Goal: Transaction & Acquisition: Purchase product/service

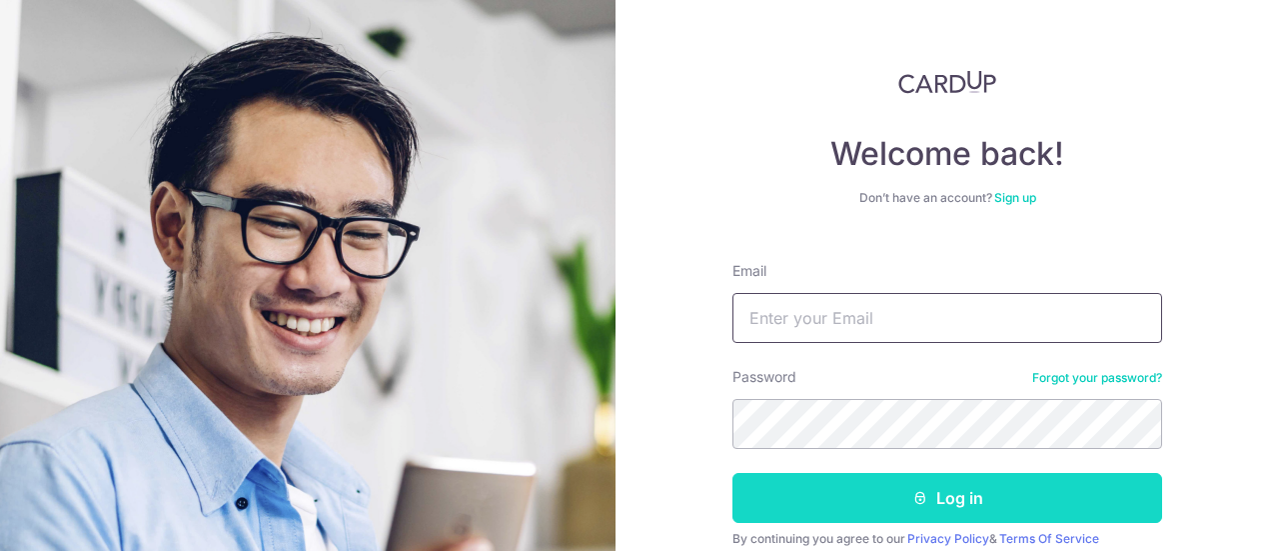
type input "timestwodesign@gmail.com"
click at [956, 495] on button "Log in" at bounding box center [948, 498] width 430 height 50
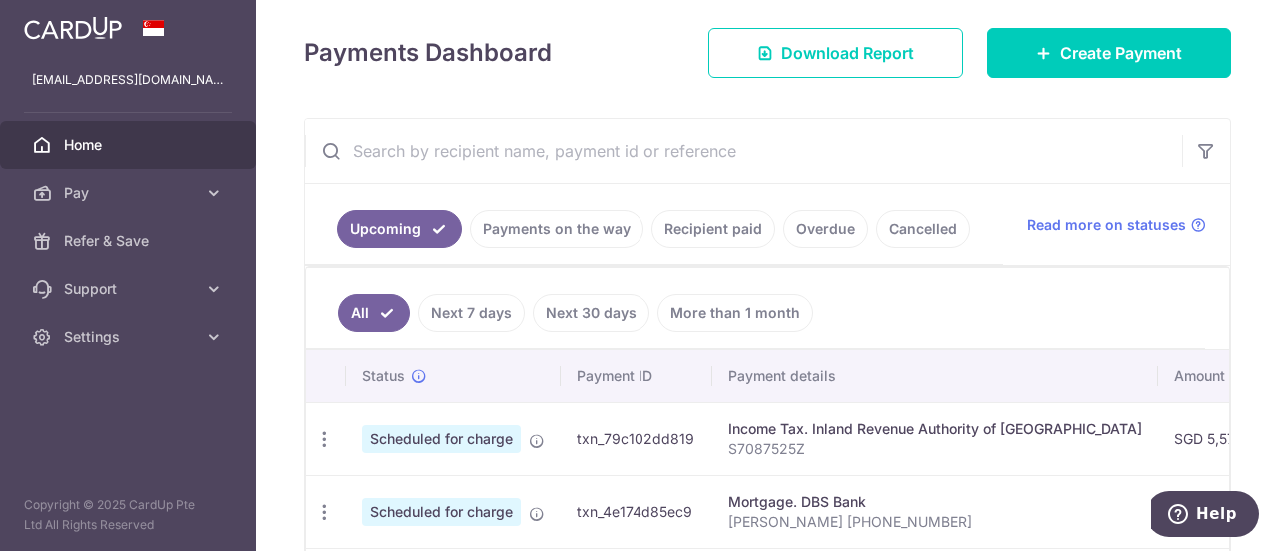
scroll to position [300, 0]
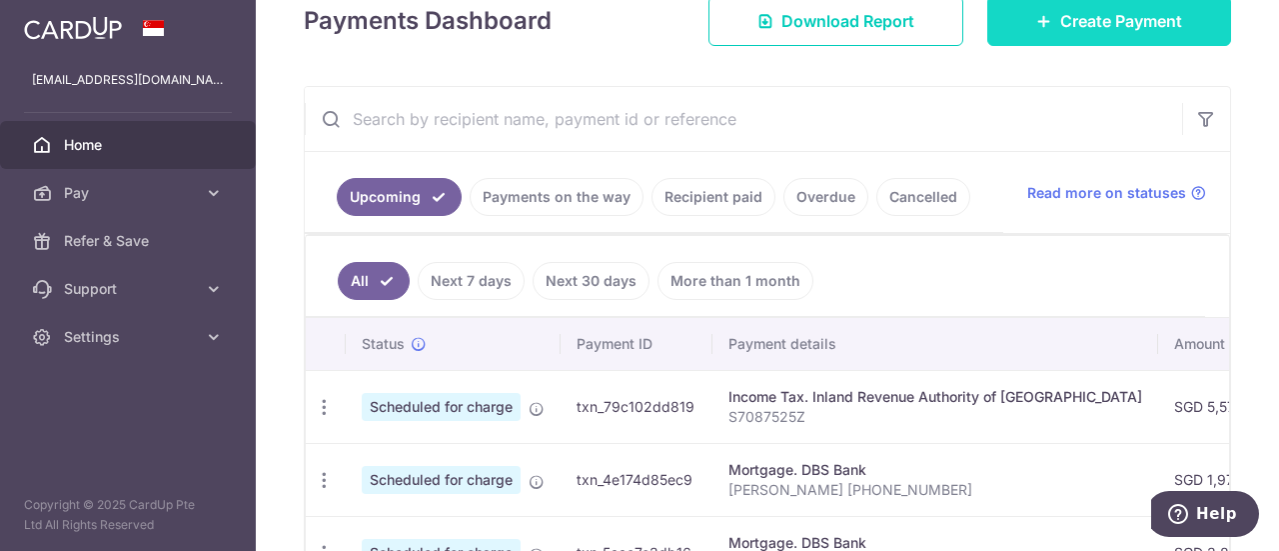
click at [1060, 15] on span "Create Payment" at bounding box center [1121, 21] width 122 height 24
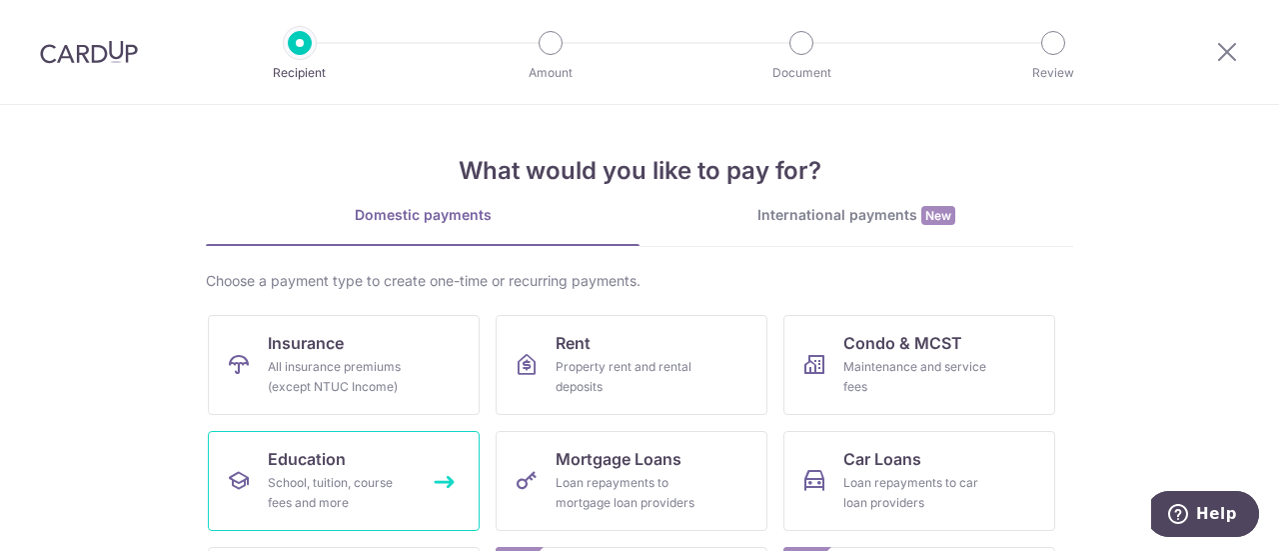
click at [317, 473] on div "School, tuition, course fees and more" at bounding box center [340, 493] width 144 height 40
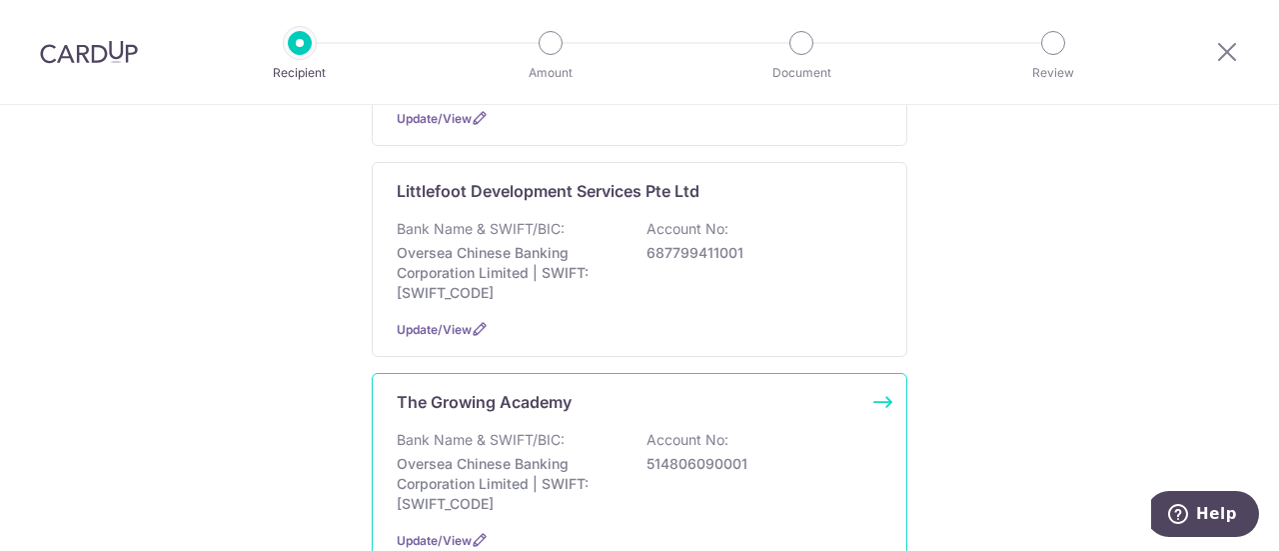
scroll to position [400, 0]
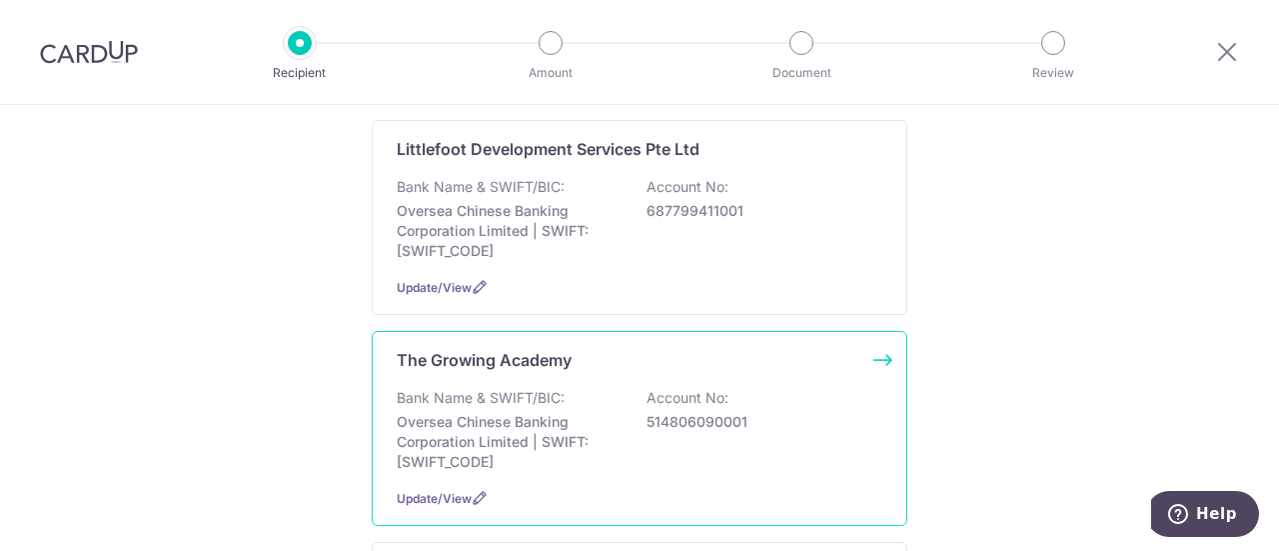
click at [477, 405] on p "Bank Name & SWIFT/BIC:" at bounding box center [481, 398] width 168 height 20
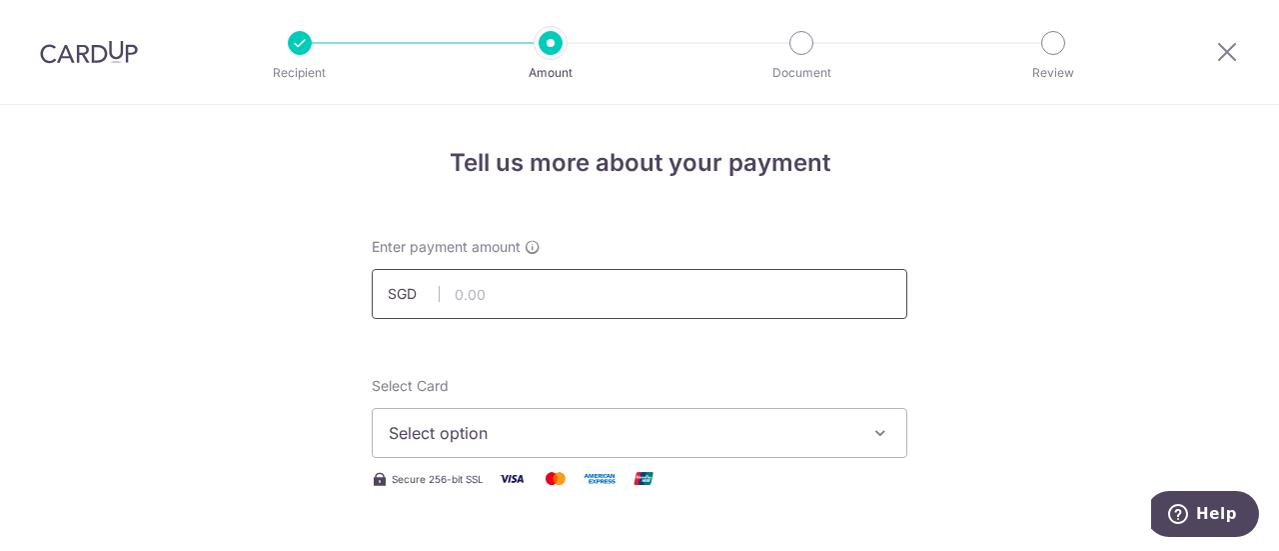
click at [497, 291] on input "text" at bounding box center [640, 294] width 536 height 50
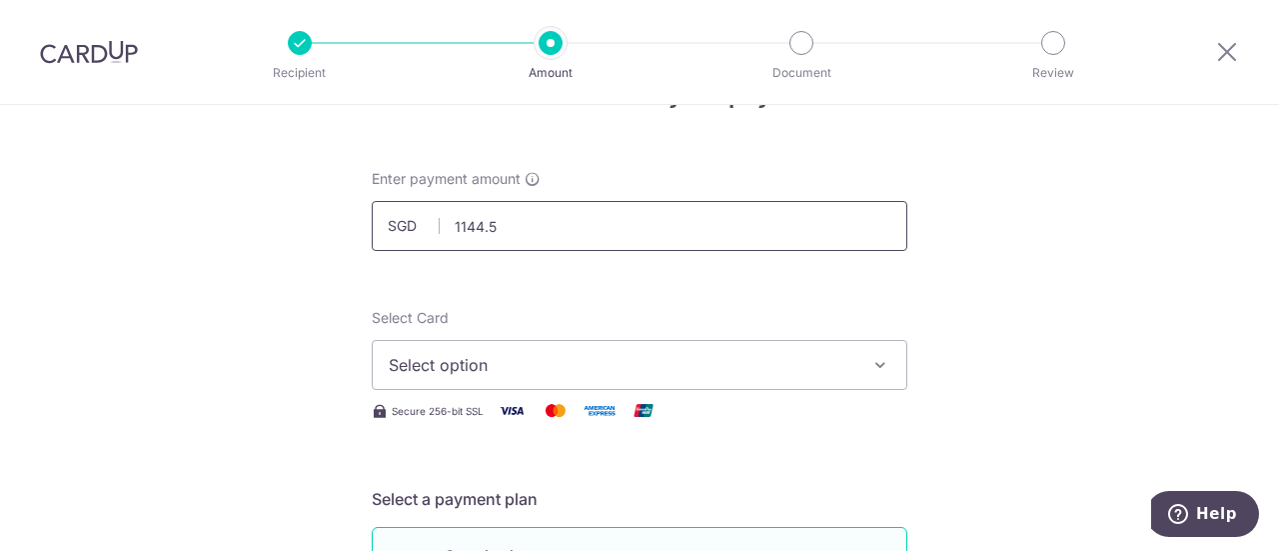
scroll to position [100, 0]
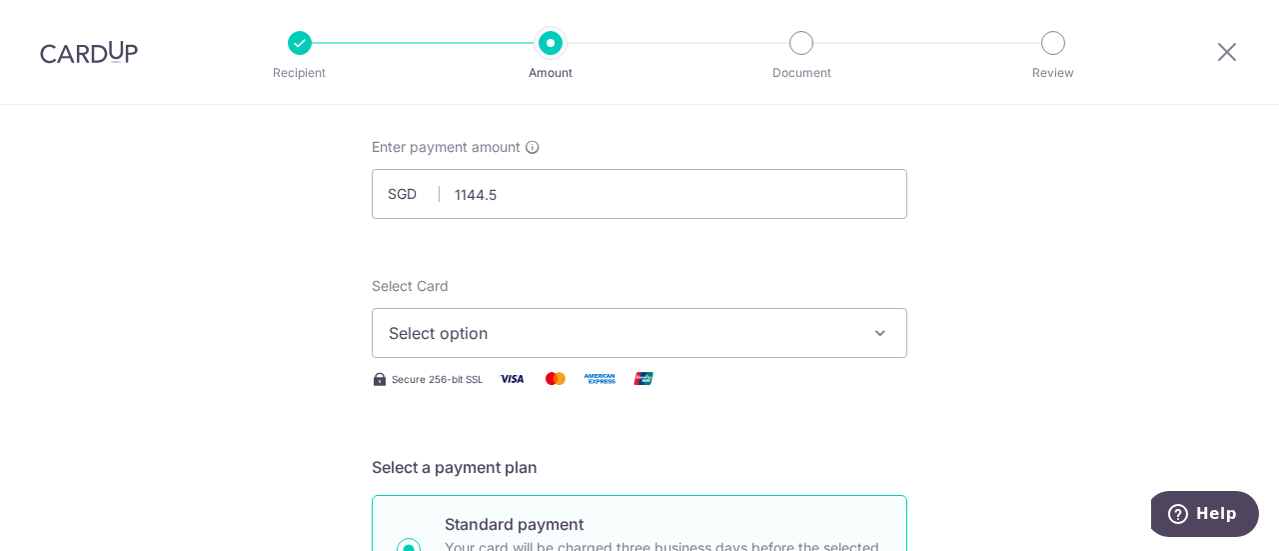
click at [687, 324] on span "Select option" at bounding box center [622, 333] width 466 height 24
type input "1,144.50"
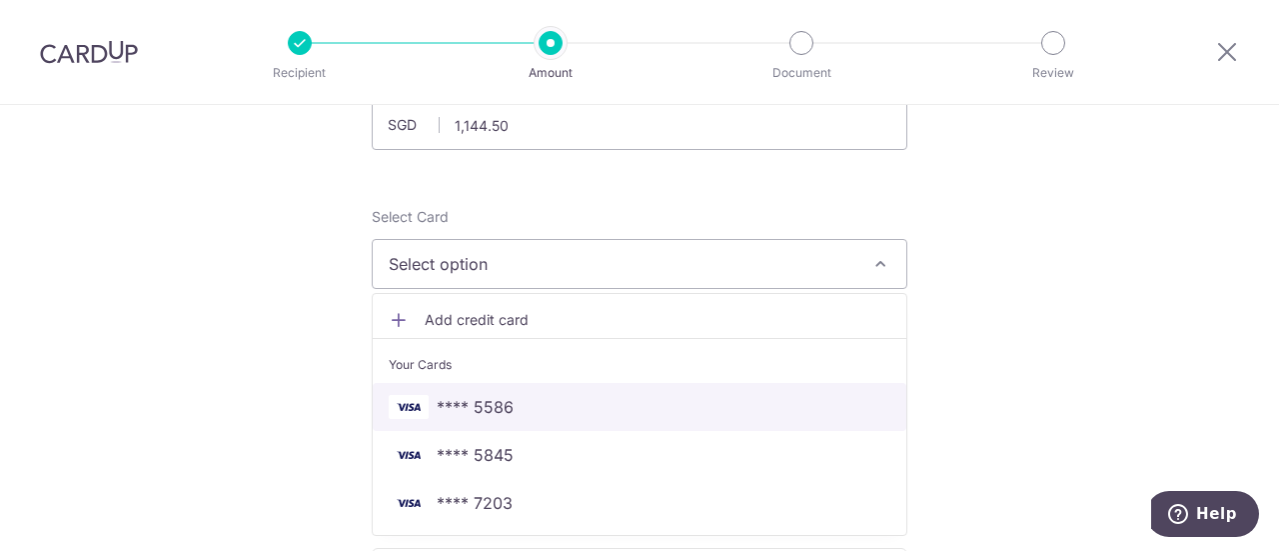
scroll to position [200, 0]
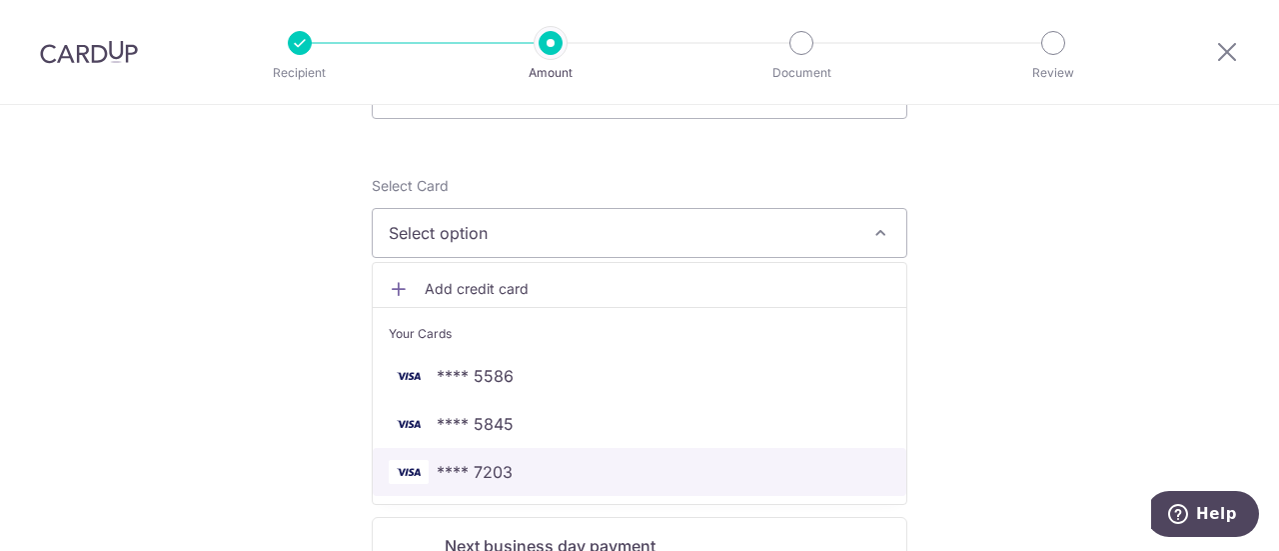
click at [518, 471] on span "**** 7203" at bounding box center [640, 472] width 502 height 24
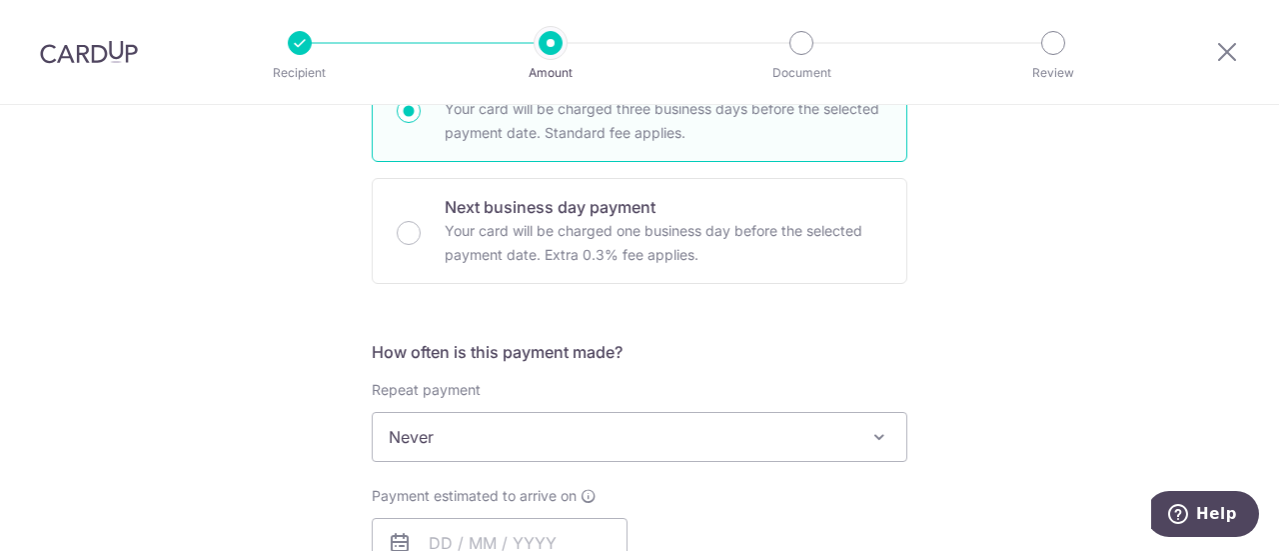
scroll to position [600, 0]
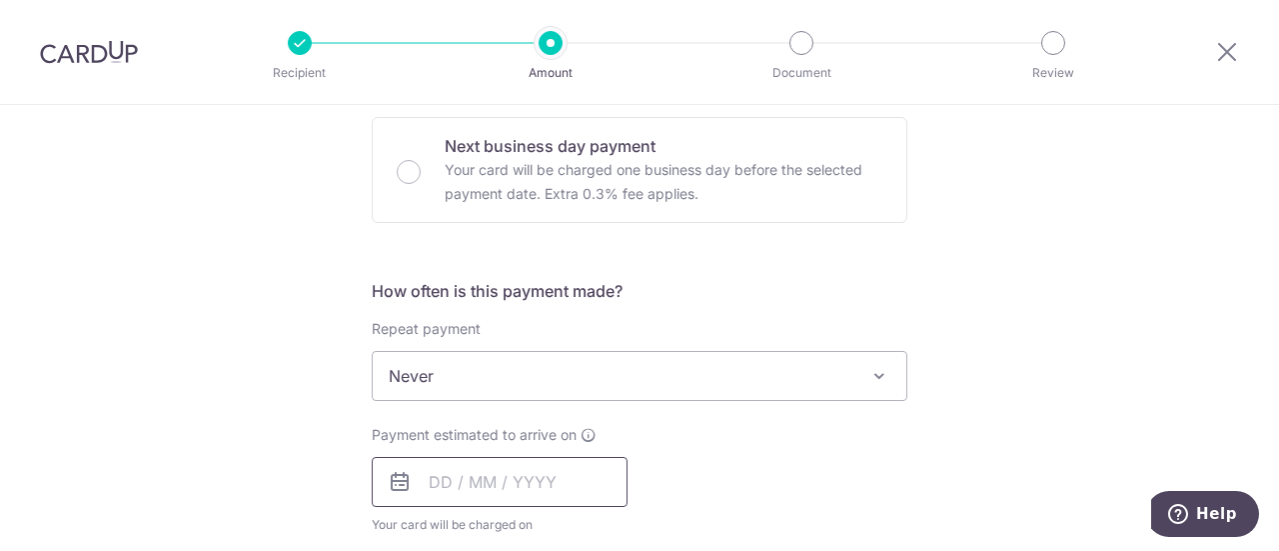
click at [589, 491] on input "text" at bounding box center [500, 482] width 256 height 50
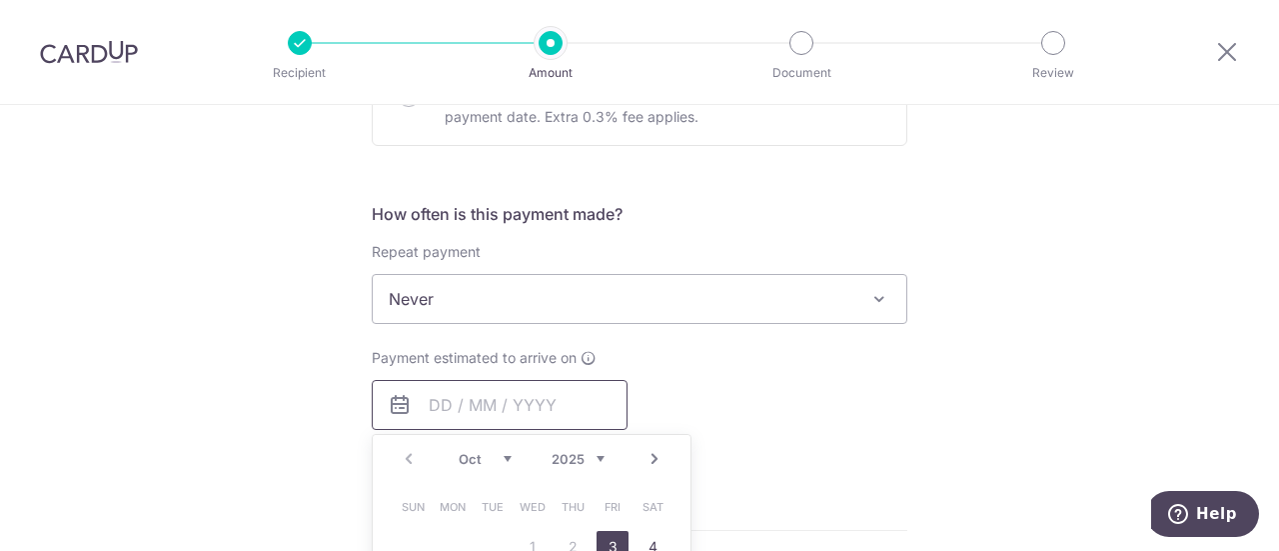
scroll to position [900, 0]
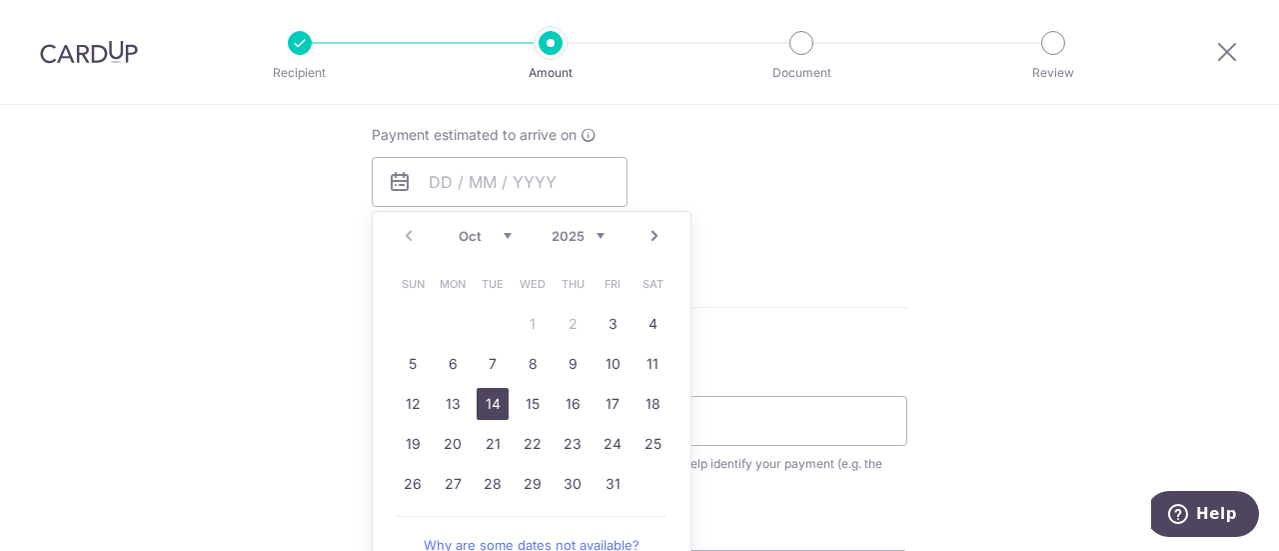
drag, startPoint x: 493, startPoint y: 407, endPoint x: 829, endPoint y: 305, distance: 351.0
click at [494, 407] on link "14" at bounding box center [493, 404] width 32 height 32
type input "14/10/2025"
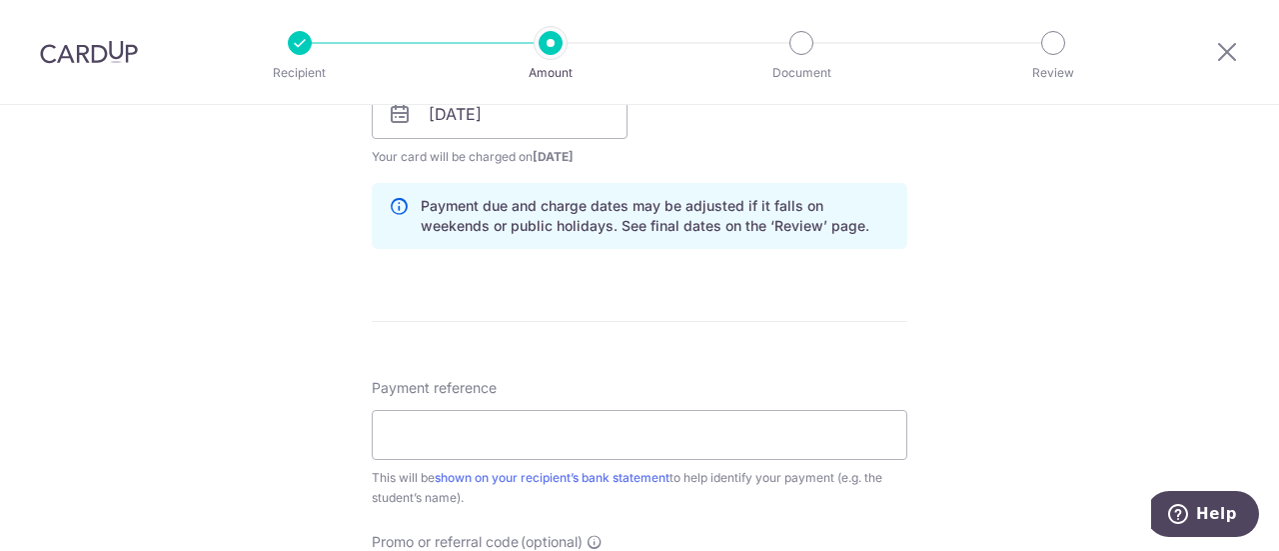
scroll to position [1000, 0]
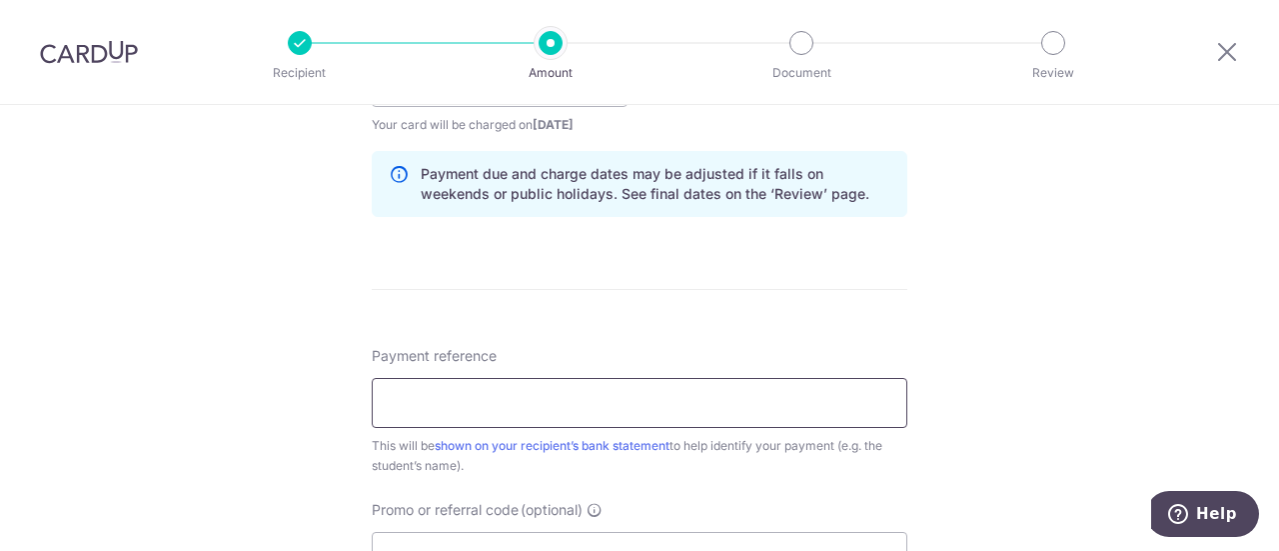
click at [524, 398] on input "Payment reference" at bounding box center [640, 403] width 536 height 50
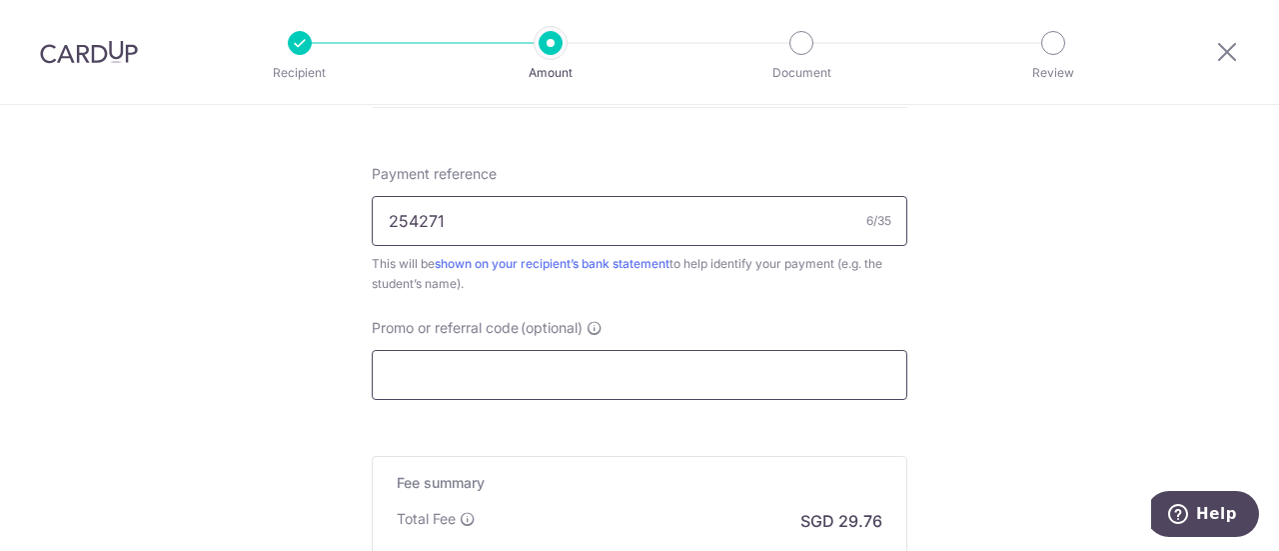
scroll to position [1199, 0]
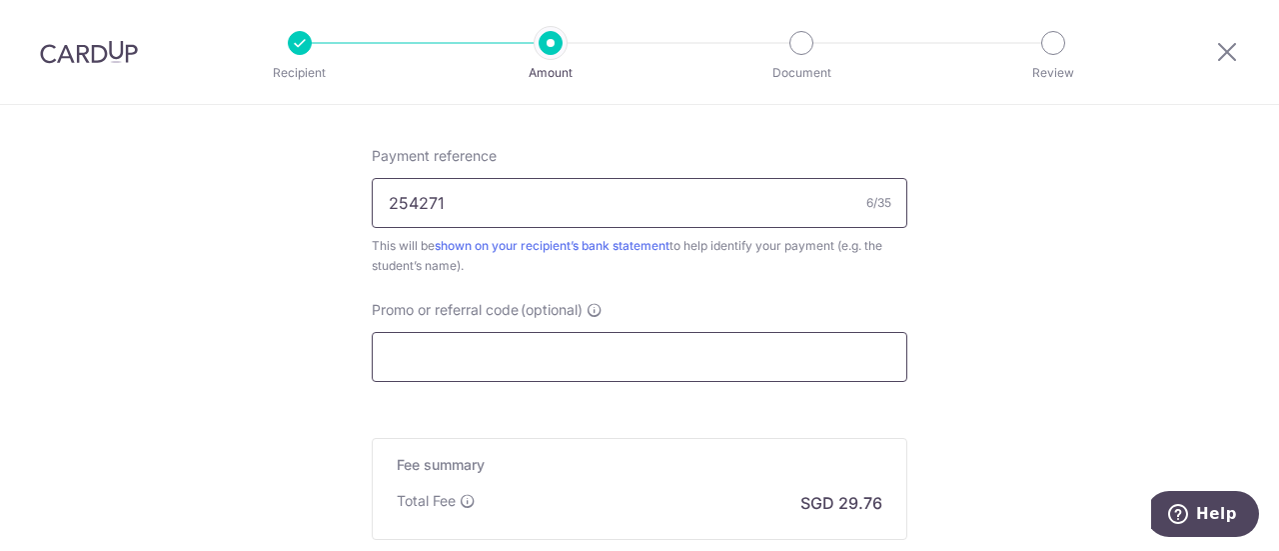
type input "254271"
click at [535, 358] on input "Promo or referral code (optional)" at bounding box center [640, 357] width 536 height 50
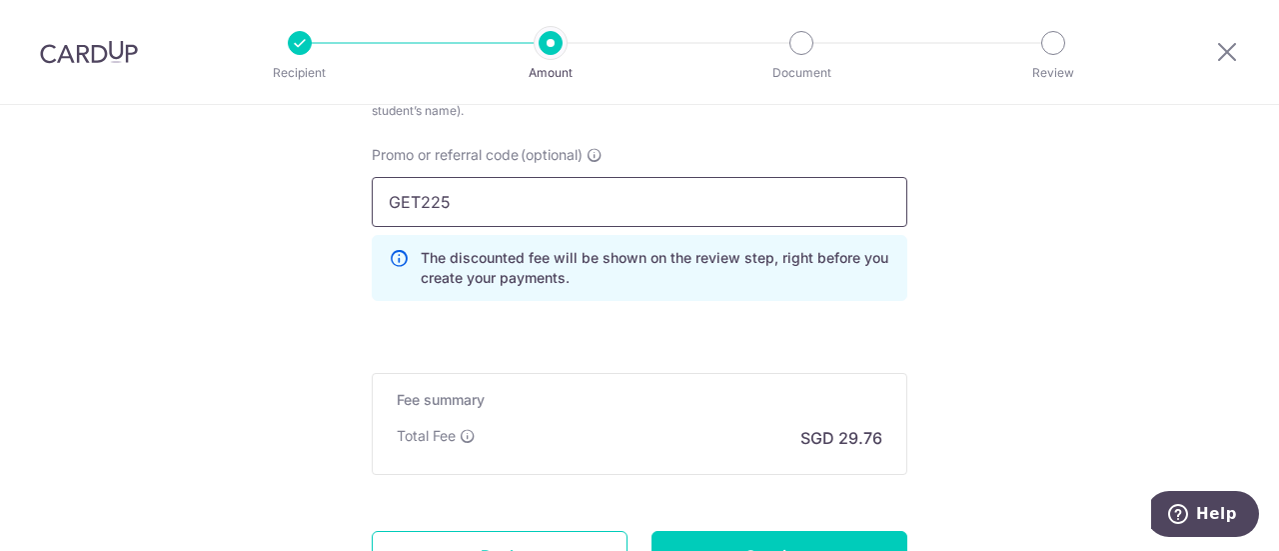
scroll to position [1399, 0]
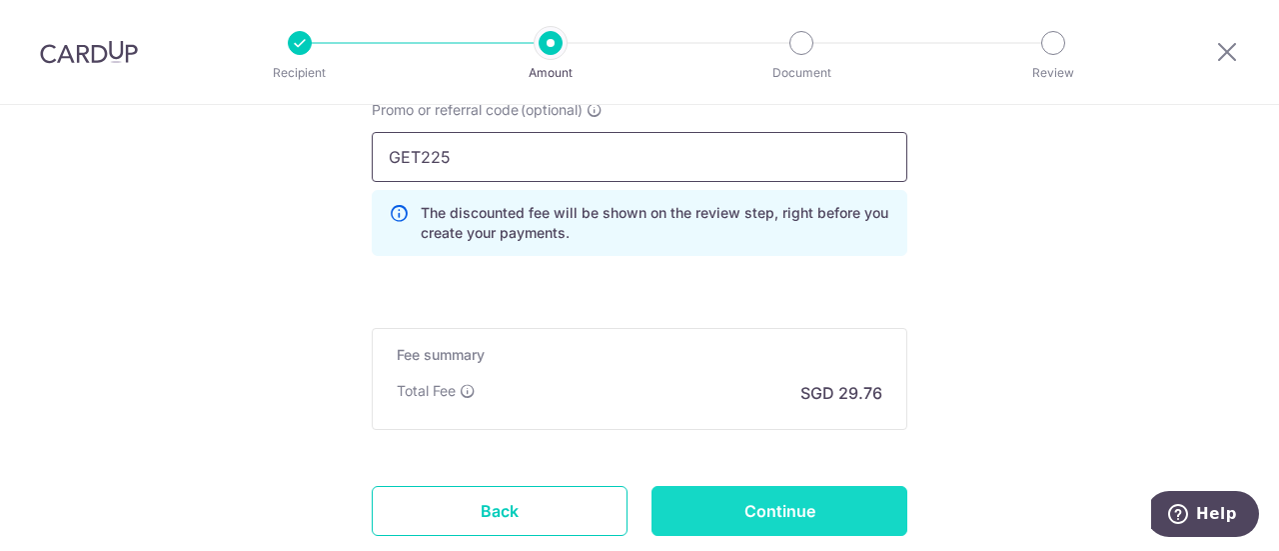
type input "GET225"
click at [792, 506] on input "Continue" at bounding box center [780, 511] width 256 height 50
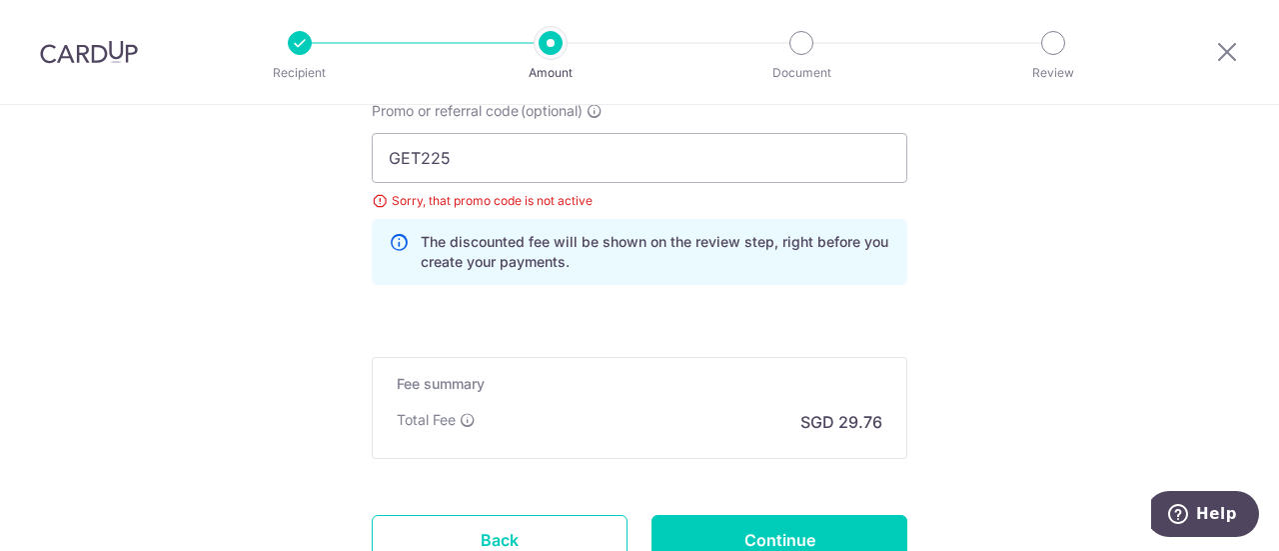
scroll to position [1381, 0]
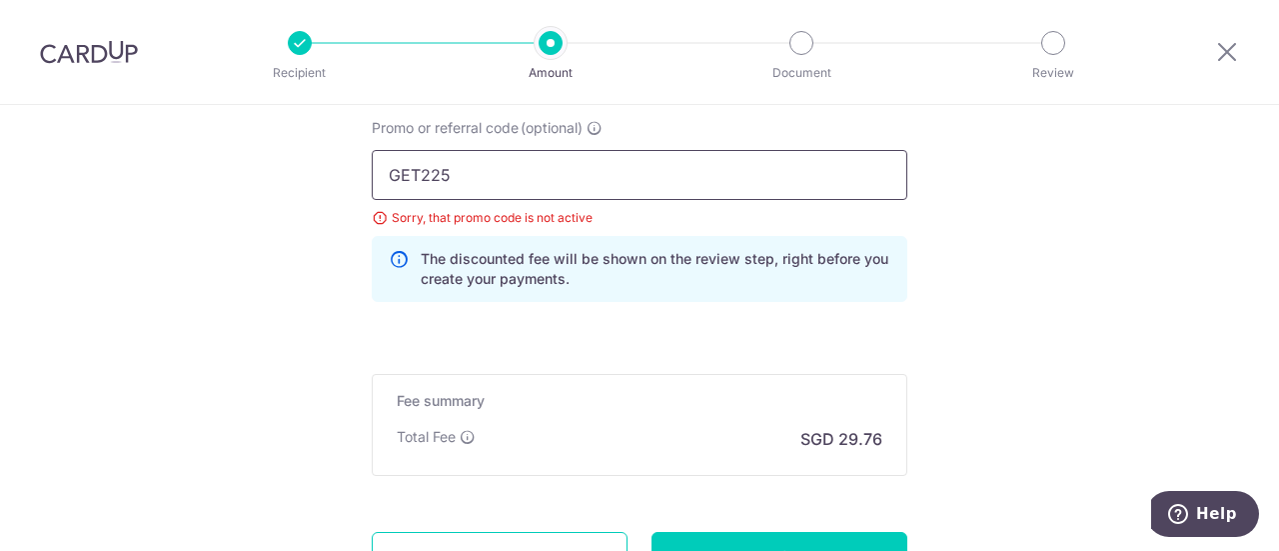
click at [418, 171] on input "GET225" at bounding box center [640, 175] width 536 height 50
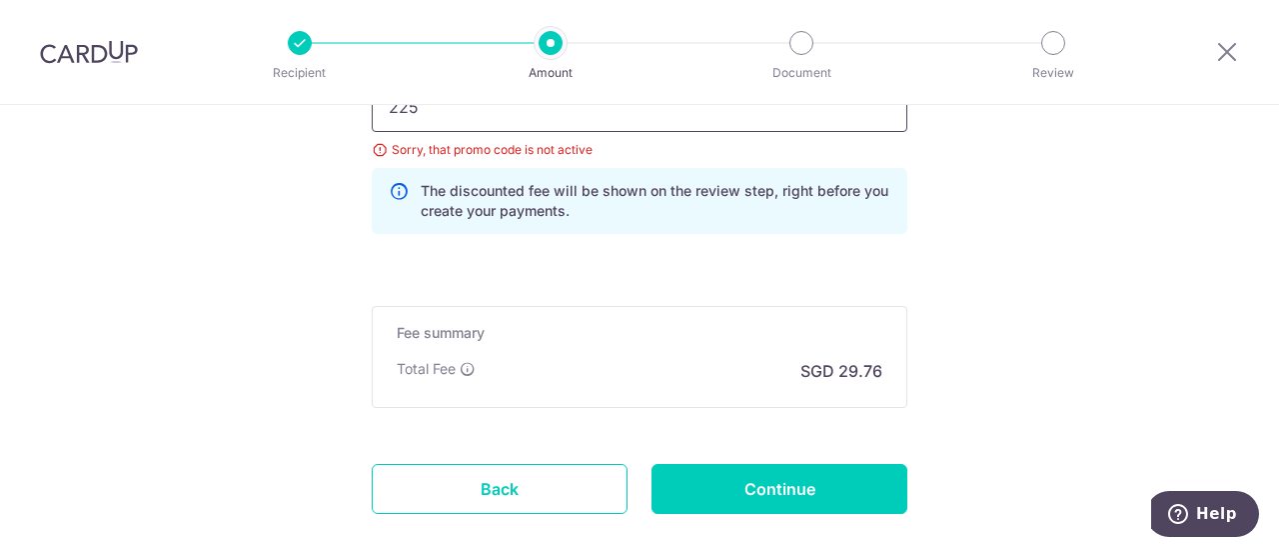
scroll to position [1481, 0]
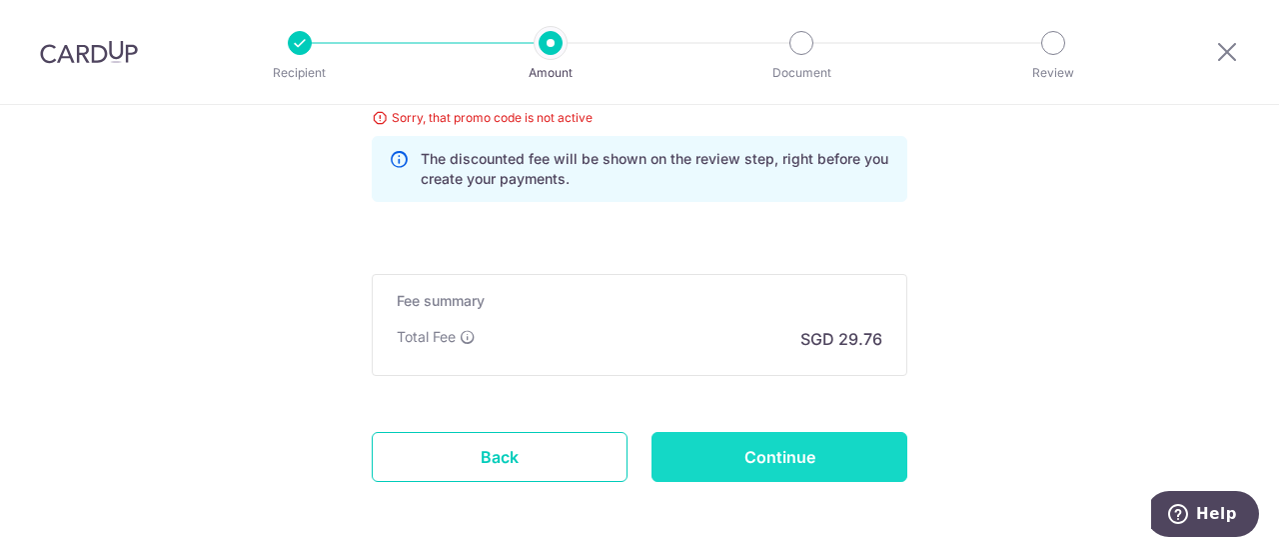
type input "225"
click at [776, 449] on input "Continue" at bounding box center [780, 457] width 256 height 50
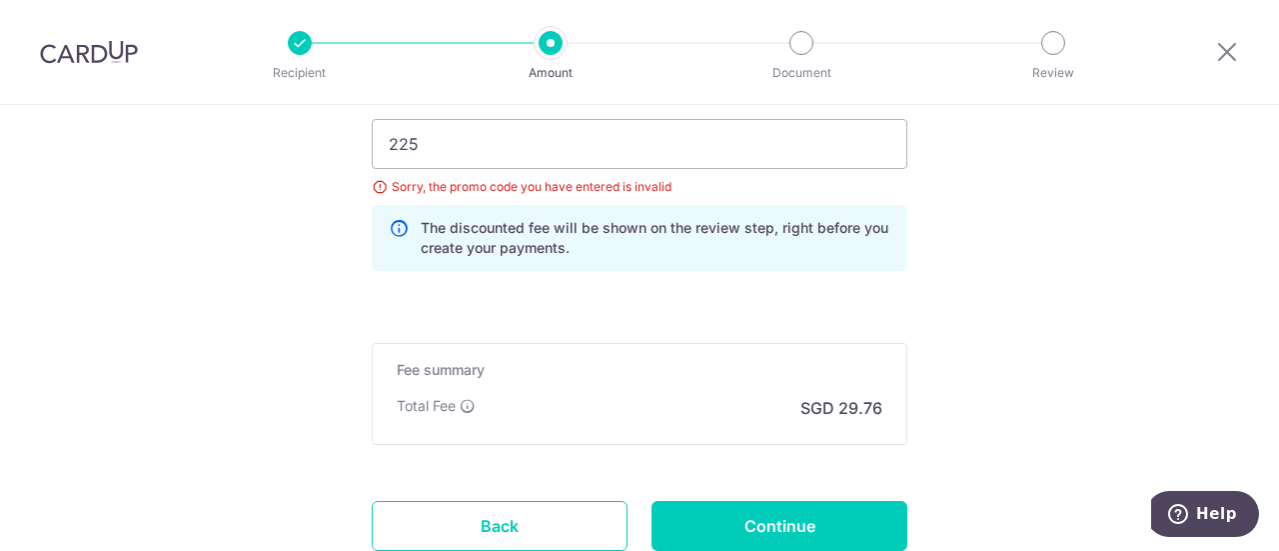
scroll to position [1381, 0]
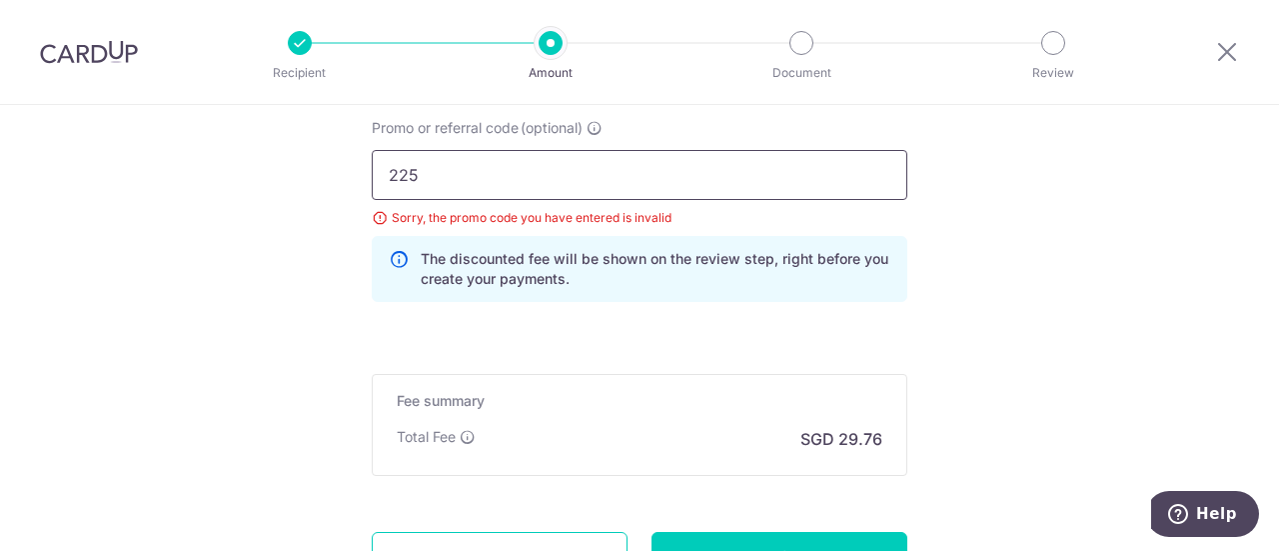
click at [523, 177] on input "225" at bounding box center [640, 175] width 536 height 50
type input "2"
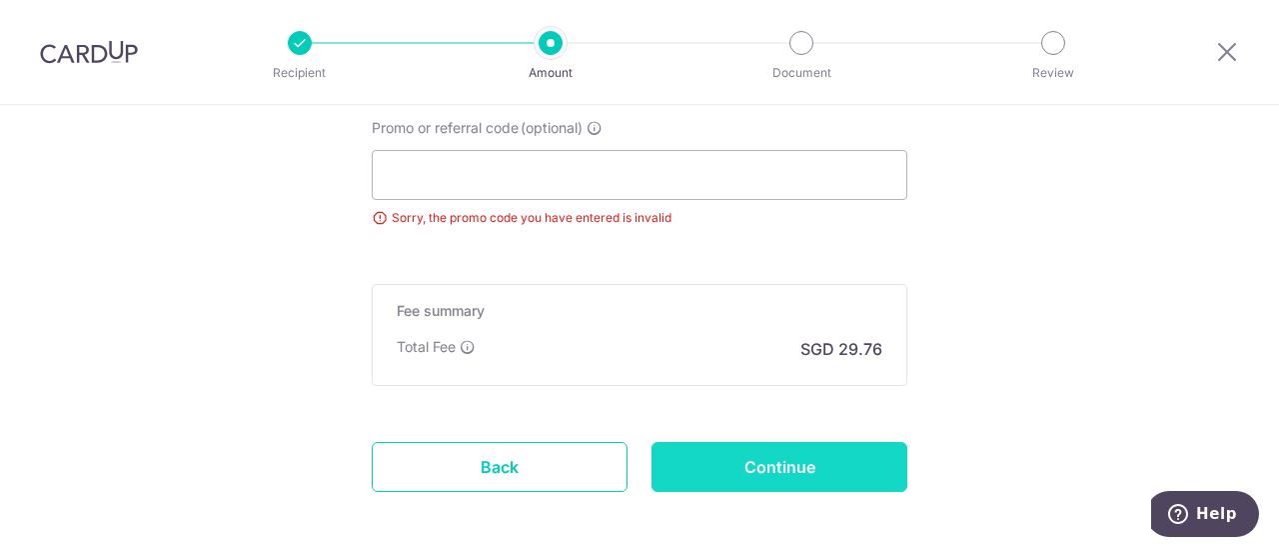
click at [800, 465] on input "Continue" at bounding box center [780, 467] width 256 height 50
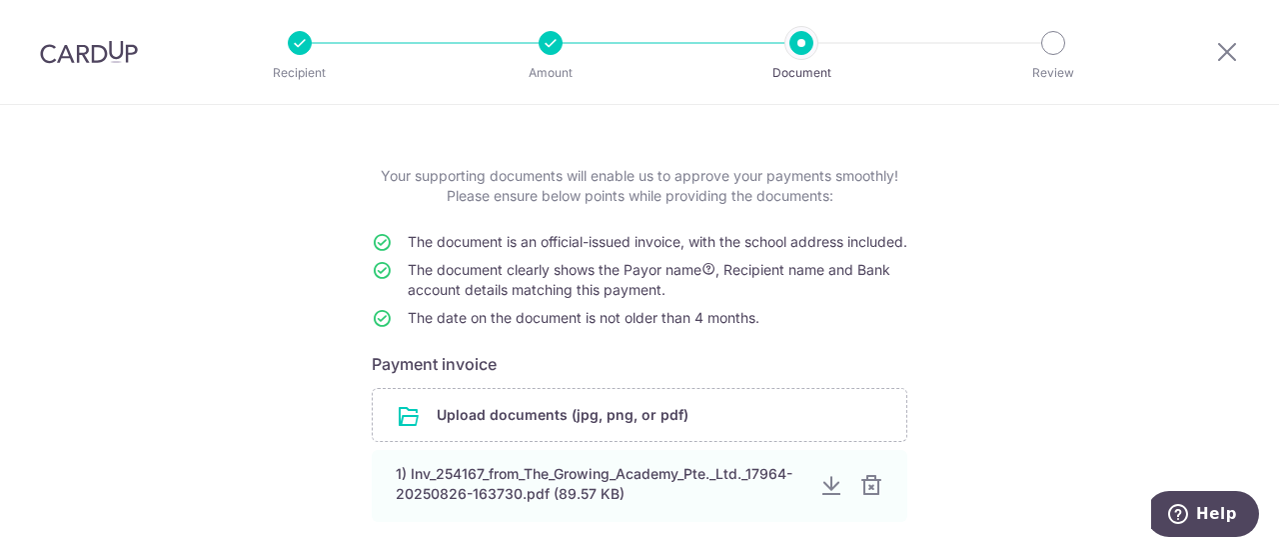
scroll to position [100, 0]
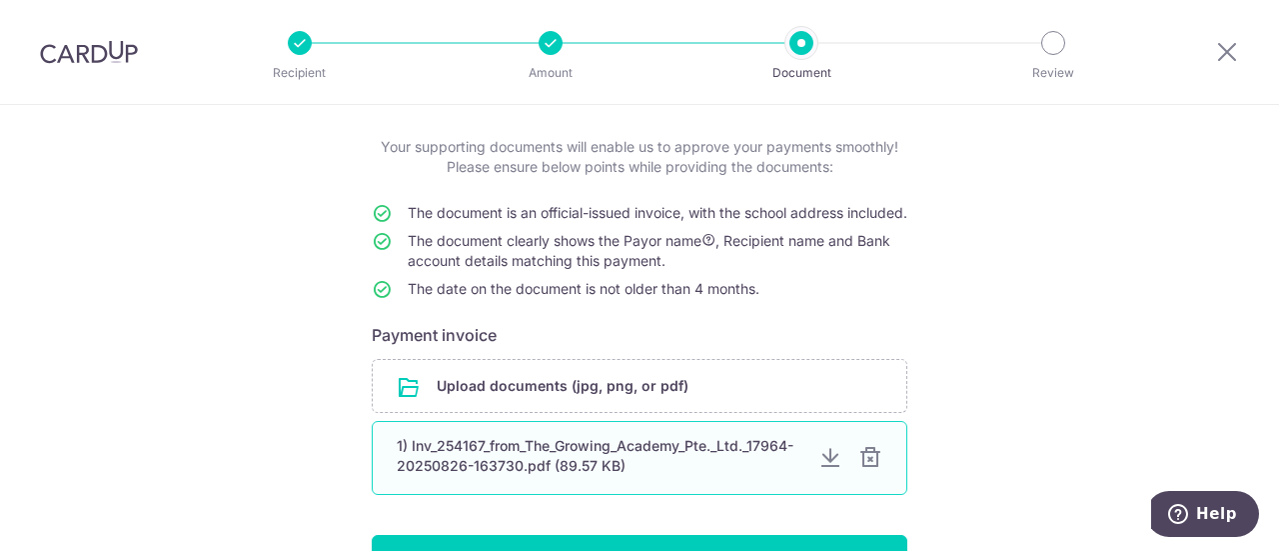
click at [868, 470] on div at bounding box center [871, 458] width 24 height 24
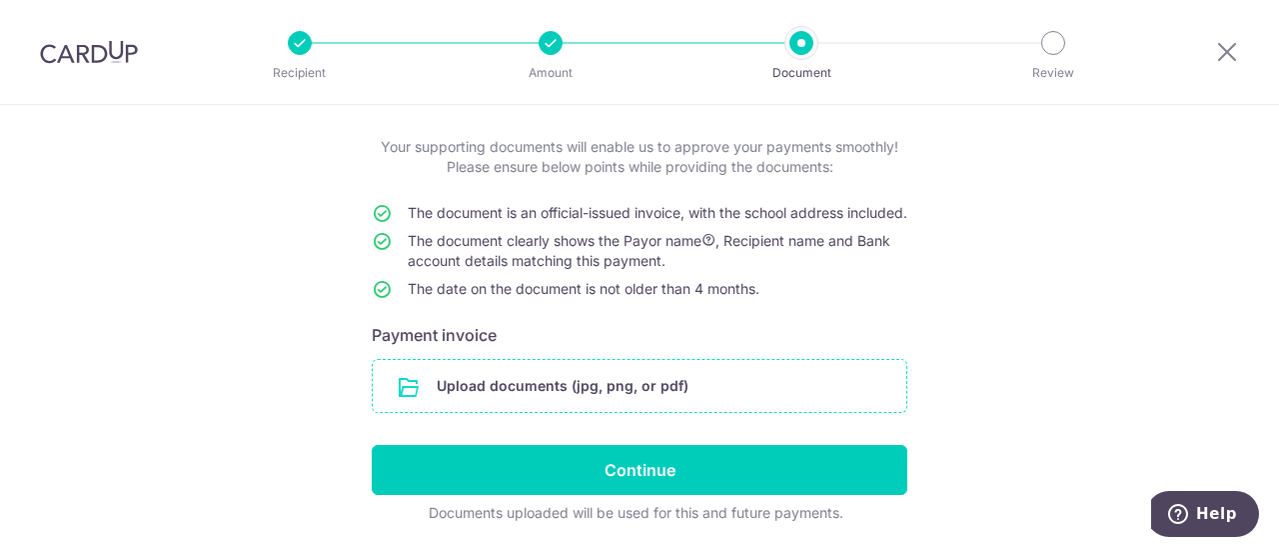
click at [490, 412] on input "file" at bounding box center [640, 386] width 534 height 52
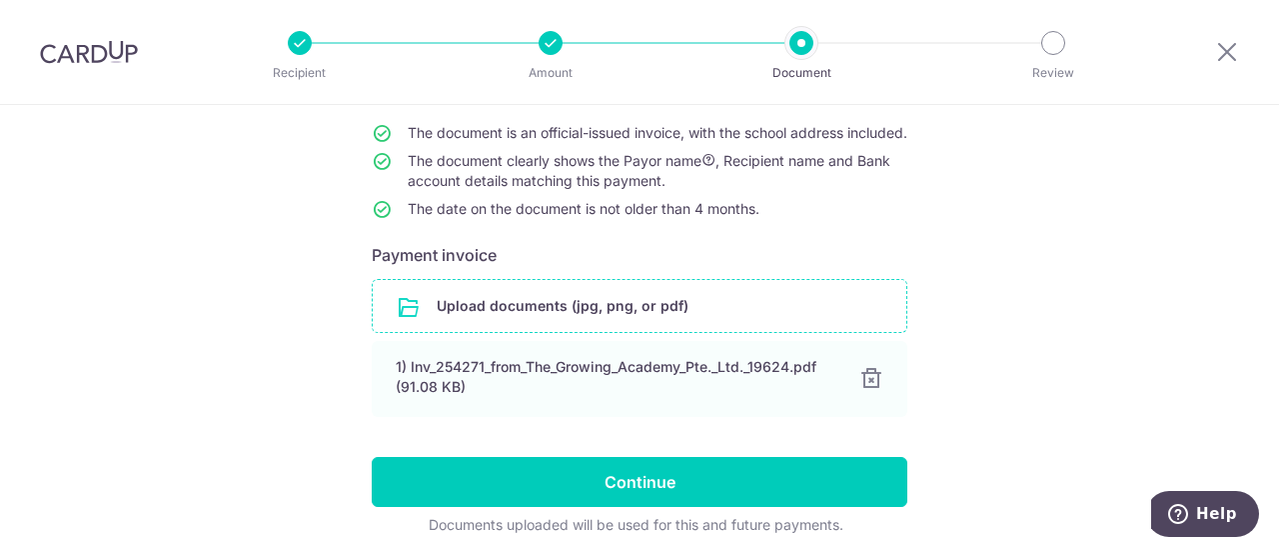
scroll to position [276, 0]
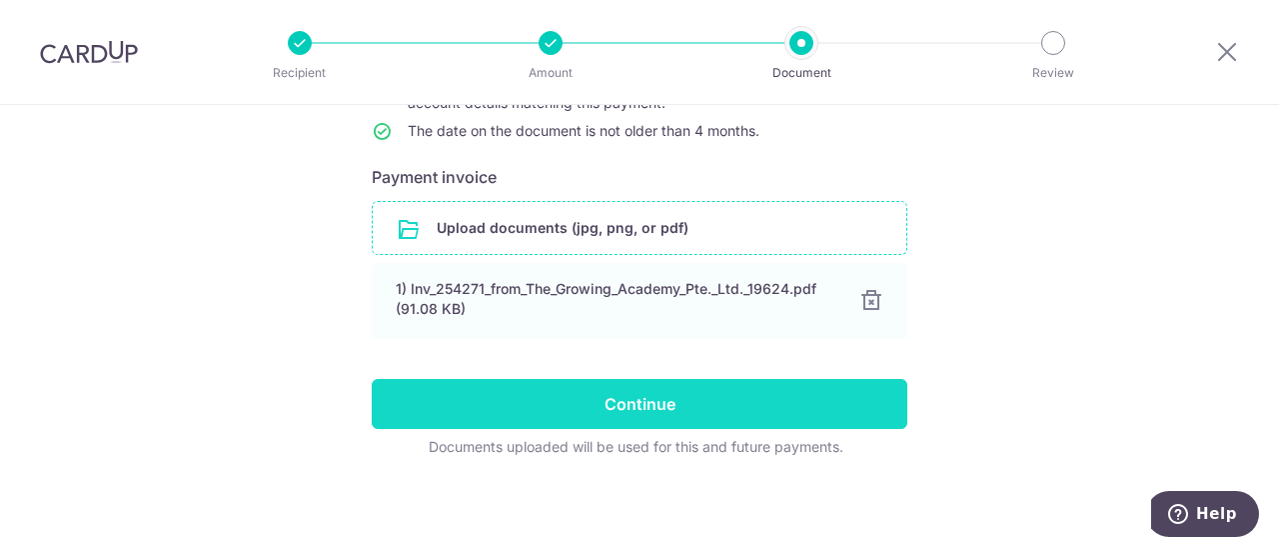
click at [639, 408] on input "Continue" at bounding box center [640, 404] width 536 height 50
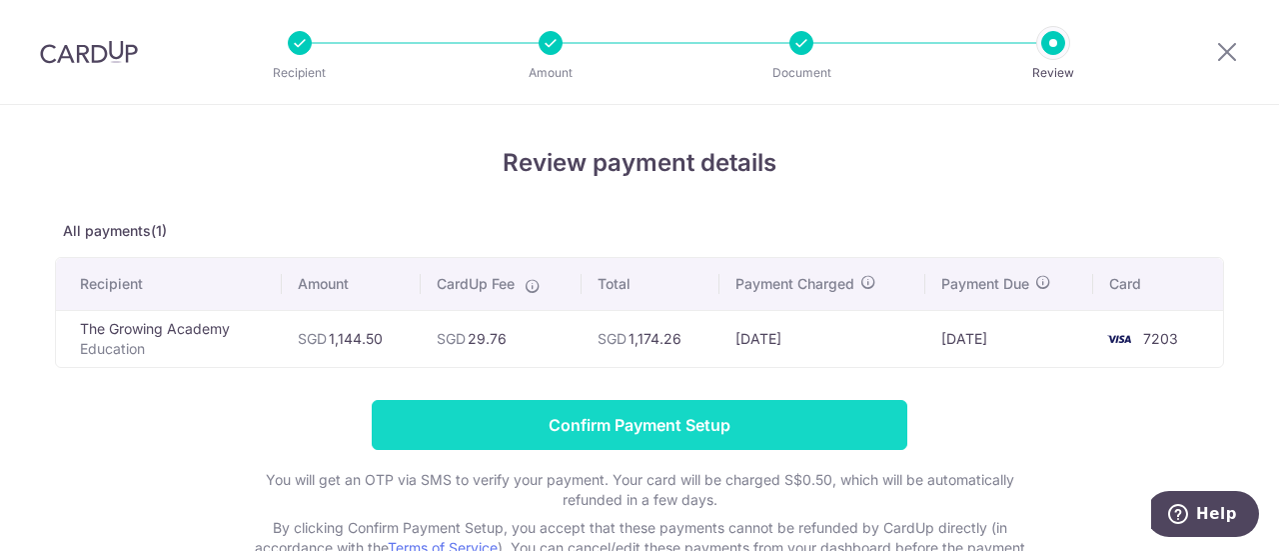
click at [738, 427] on input "Confirm Payment Setup" at bounding box center [640, 425] width 536 height 50
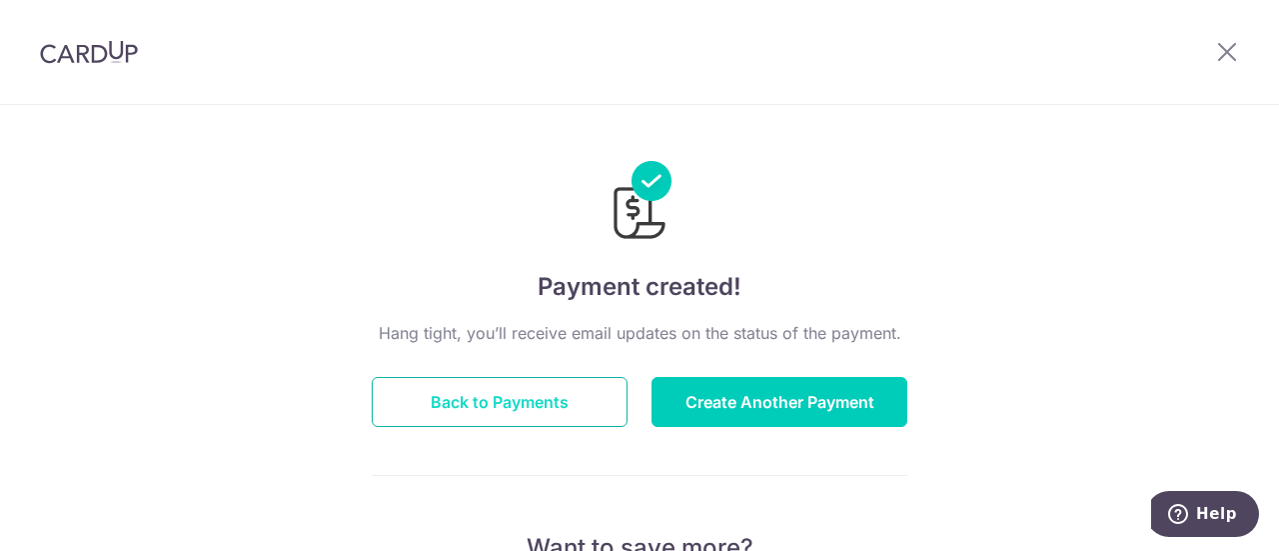
click at [536, 398] on button "Back to Payments" at bounding box center [500, 402] width 256 height 50
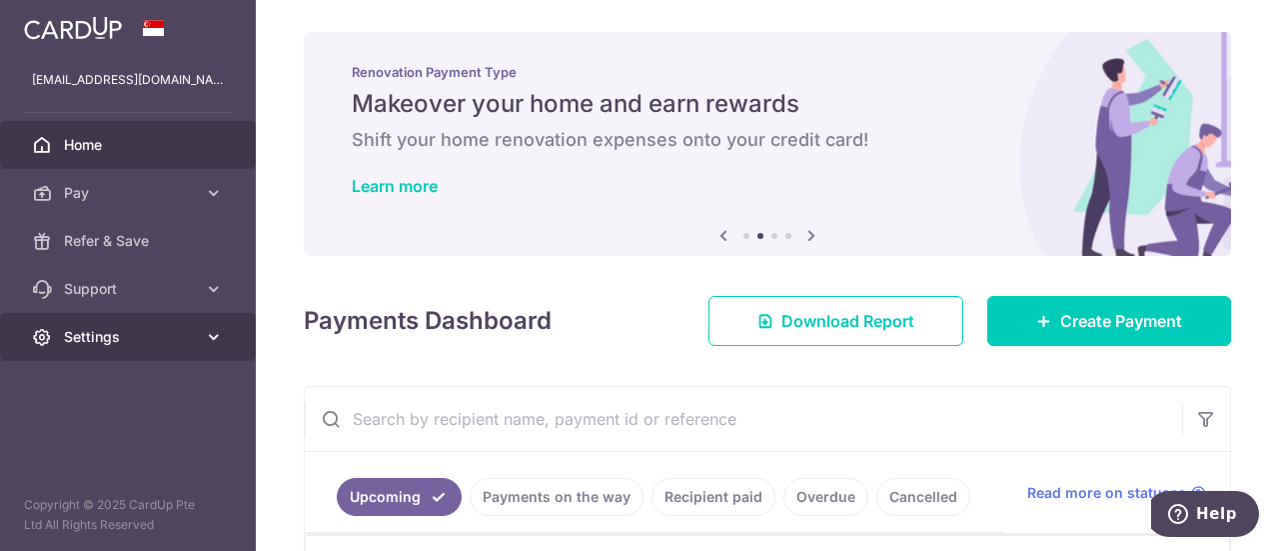
click at [101, 339] on span "Settings" at bounding box center [130, 337] width 132 height 20
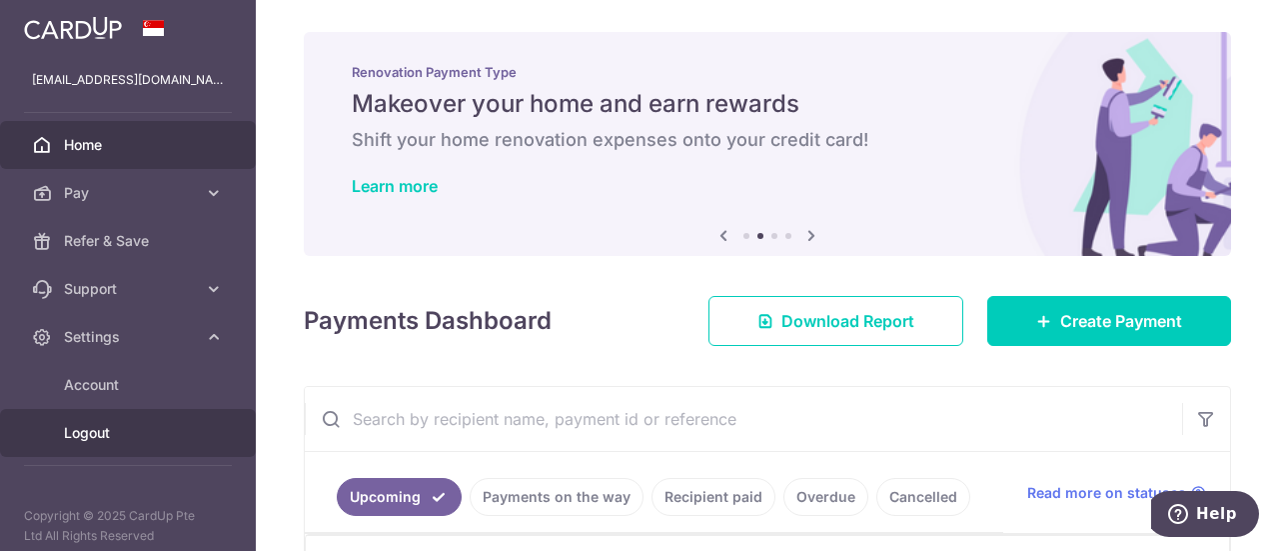
click at [104, 425] on span "Logout" at bounding box center [130, 433] width 132 height 20
